Goal: Task Accomplishment & Management: Use online tool/utility

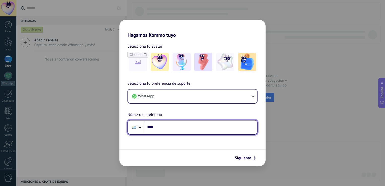
click at [183, 128] on input "****" at bounding box center [201, 127] width 112 height 12
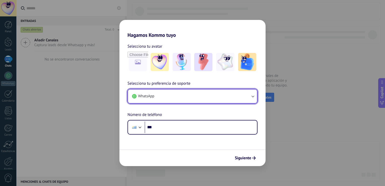
click at [253, 95] on icon "button" at bounding box center [252, 96] width 5 height 5
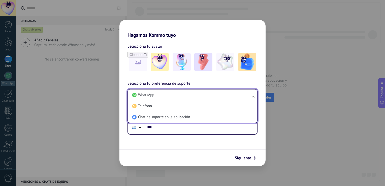
click at [253, 95] on ul "WhatsApp Teléfono Chat de soporte en la aplicación" at bounding box center [192, 106] width 130 height 34
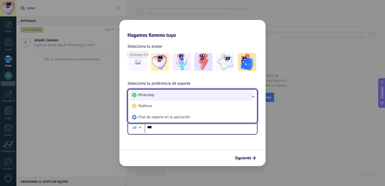
click at [148, 95] on span "WhatsApp" at bounding box center [146, 94] width 16 height 5
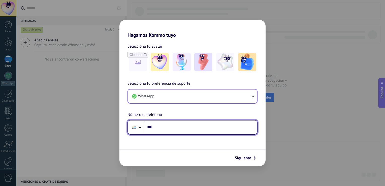
click at [158, 127] on input "***" at bounding box center [201, 127] width 112 height 12
type input "**********"
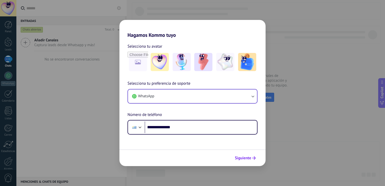
click at [240, 160] on span "Siguiente" at bounding box center [243, 158] width 16 height 4
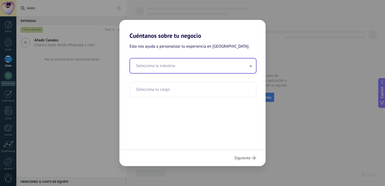
click at [250, 66] on icon at bounding box center [251, 65] width 2 height 1
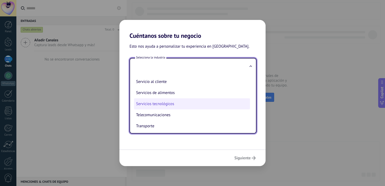
scroll to position [112, 0]
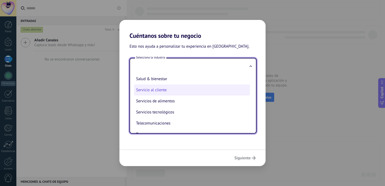
click at [160, 93] on li "Servicio al cliente" at bounding box center [192, 89] width 116 height 11
type input "**********"
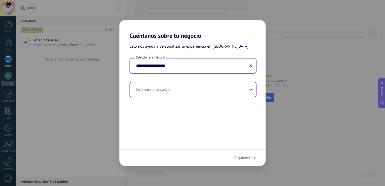
click at [197, 90] on input "text" at bounding box center [193, 89] width 126 height 15
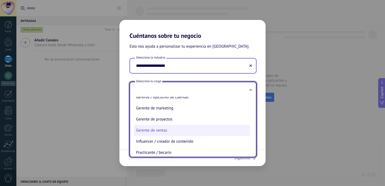
scroll to position [98, 0]
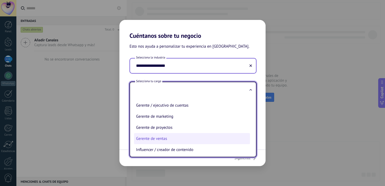
click at [163, 140] on li "Gerente de ventas" at bounding box center [192, 138] width 116 height 11
type input "**********"
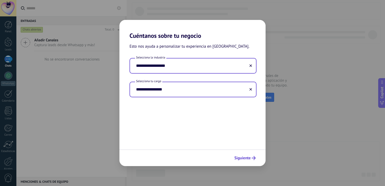
click at [242, 156] on span "Siguiente" at bounding box center [242, 158] width 16 height 4
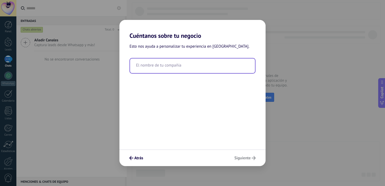
click at [160, 67] on input "text" at bounding box center [192, 65] width 125 height 15
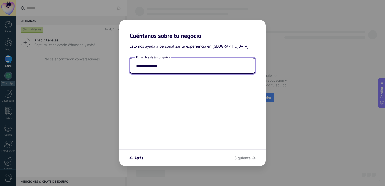
type input "**********"
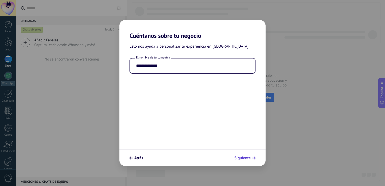
click at [240, 158] on div "Atrás Siguiente" at bounding box center [192, 157] width 146 height 17
click at [244, 156] on span "Siguiente" at bounding box center [242, 158] width 16 height 4
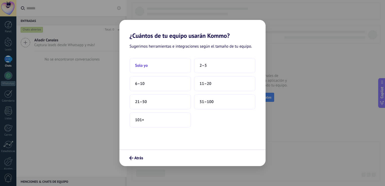
click at [149, 65] on button "Solo yo" at bounding box center [159, 65] width 61 height 15
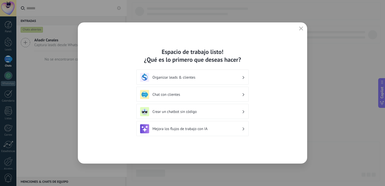
click at [212, 77] on h3 "Organizar leads & clientes" at bounding box center [196, 77] width 89 height 5
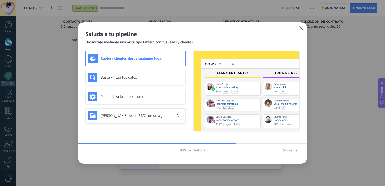
click at [300, 28] on icon "button" at bounding box center [301, 28] width 4 height 4
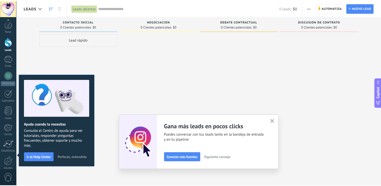
scroll to position [23, 0]
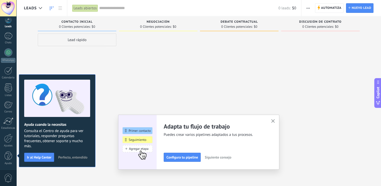
click at [275, 122] on icon "button" at bounding box center [273, 121] width 4 height 4
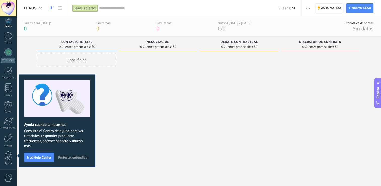
click at [308, 8] on icon "button" at bounding box center [308, 8] width 3 height 1
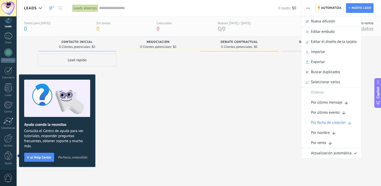
click at [248, 96] on div at bounding box center [239, 114] width 79 height 120
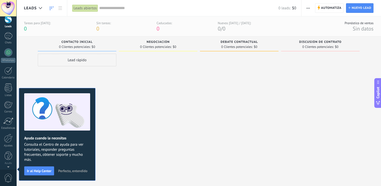
scroll to position [0, 0]
click at [71, 172] on span "Perfecto, entendido" at bounding box center [72, 171] width 29 height 4
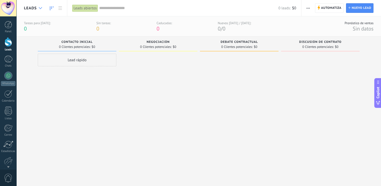
click at [40, 8] on icon at bounding box center [40, 8] width 3 height 2
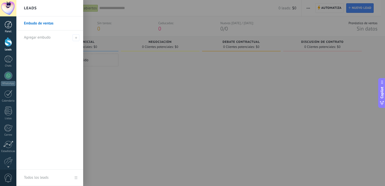
click at [8, 26] on div at bounding box center [9, 25] width 8 height 8
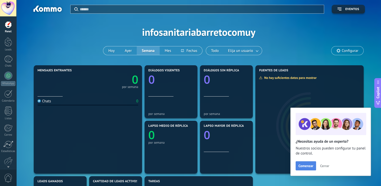
click at [306, 167] on span "Comenzar" at bounding box center [305, 166] width 15 height 4
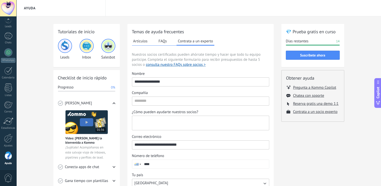
click at [176, 126] on textarea "¿Cómo pueden ayudarte nuestros socios?" at bounding box center [200, 123] width 136 height 14
type textarea "**********"
click at [162, 101] on input "Compañía" at bounding box center [200, 101] width 137 height 8
type input "**********"
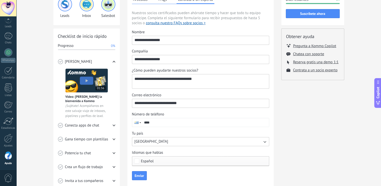
scroll to position [50, 0]
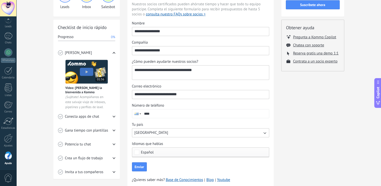
click at [166, 115] on input "****" at bounding box center [205, 113] width 127 height 9
type input "**********"
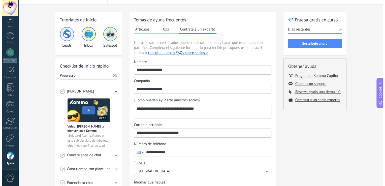
scroll to position [0, 0]
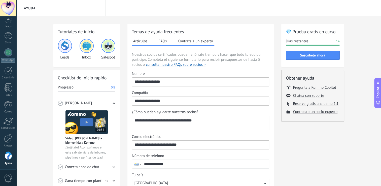
click at [136, 41] on button "Artículos" at bounding box center [140, 41] width 17 height 8
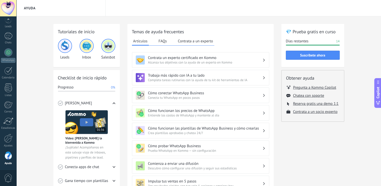
click at [162, 42] on button "FAQs" at bounding box center [162, 41] width 11 height 8
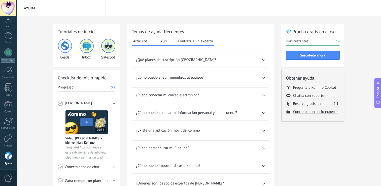
click at [264, 59] on icon at bounding box center [263, 60] width 3 height 2
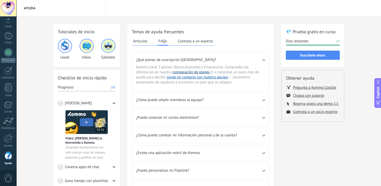
click at [195, 72] on link "comparación de planes" at bounding box center [191, 72] width 37 height 5
click at [189, 77] on button "ponte en contacto con nuestro equipo" at bounding box center [197, 77] width 61 height 5
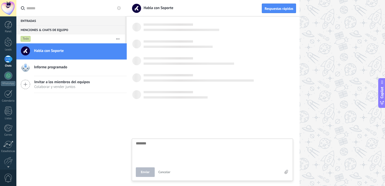
scroll to position [5, 0]
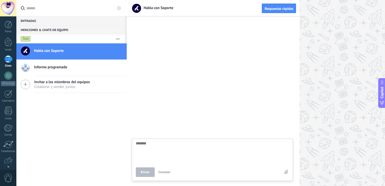
click at [148, 145] on textarea at bounding box center [212, 151] width 153 height 21
click at [10, 25] on div at bounding box center [9, 25] width 8 height 8
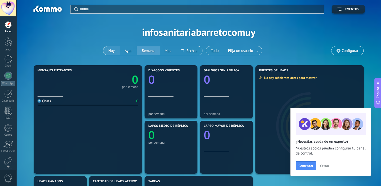
click at [109, 52] on button "Hoy" at bounding box center [111, 50] width 16 height 9
click at [11, 58] on div at bounding box center [8, 58] width 8 height 7
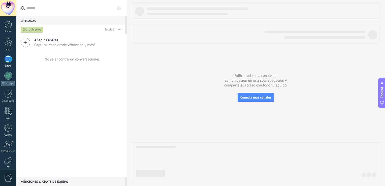
click at [24, 42] on icon at bounding box center [26, 43] width 10 height 10
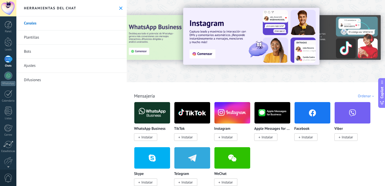
click at [159, 47] on div at bounding box center [132, 40] width 110 height 45
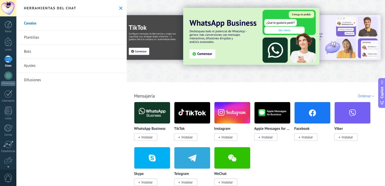
click at [199, 55] on img at bounding box center [251, 36] width 136 height 57
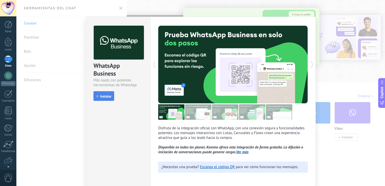
click at [105, 96] on span "Instalar" at bounding box center [105, 96] width 11 height 4
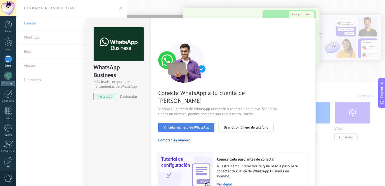
click at [184, 125] on span "Vincular número de WhatsApp" at bounding box center [186, 127] width 46 height 4
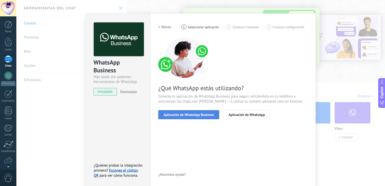
scroll to position [6, 0]
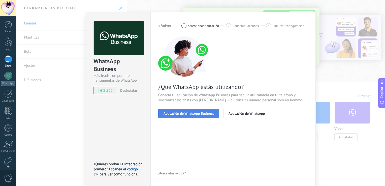
click at [190, 115] on span "Aplicación de WhatsApp Business" at bounding box center [188, 114] width 50 height 4
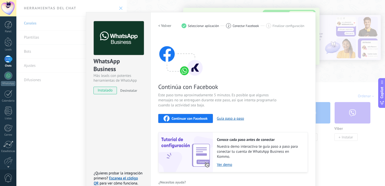
scroll to position [15, 0]
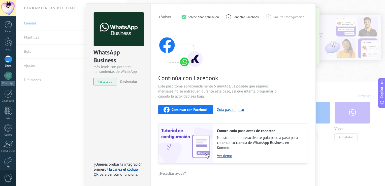
click at [128, 82] on span "Desinstalar" at bounding box center [128, 81] width 17 height 5
click at [132, 110] on div "WhatsApp Business Más leads con potentes herramientas de WhatsApp instalado Des…" at bounding box center [118, 94] width 64 height 183
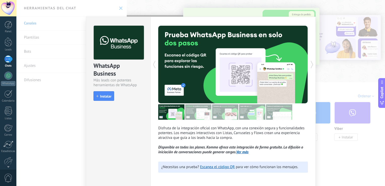
click at [48, 60] on div "WhatsApp Business Más leads con potentes herramientas de WhatsApp install Insta…" at bounding box center [200, 93] width 369 height 186
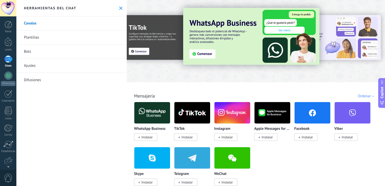
drag, startPoint x: 336, startPoint y: 38, endPoint x: 293, endPoint y: 38, distance: 42.8
click at [293, 38] on div at bounding box center [256, 40] width 258 height 72
click at [233, 41] on img at bounding box center [251, 36] width 136 height 57
click at [278, 27] on img at bounding box center [251, 36] width 136 height 57
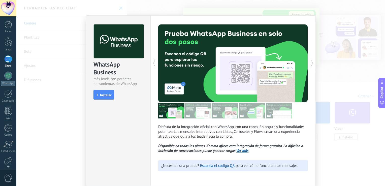
scroll to position [2, 0]
click at [216, 167] on link "Escanea el código QR" at bounding box center [217, 165] width 35 height 5
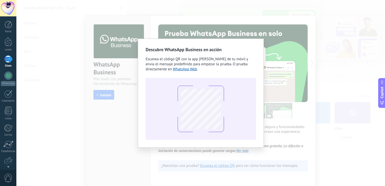
click at [317, 29] on div "Descubre WhatsApp Business en acción Escanea el código QR con la app [PERSON_NA…" at bounding box center [200, 93] width 369 height 186
